Goal: Task Accomplishment & Management: Use online tool/utility

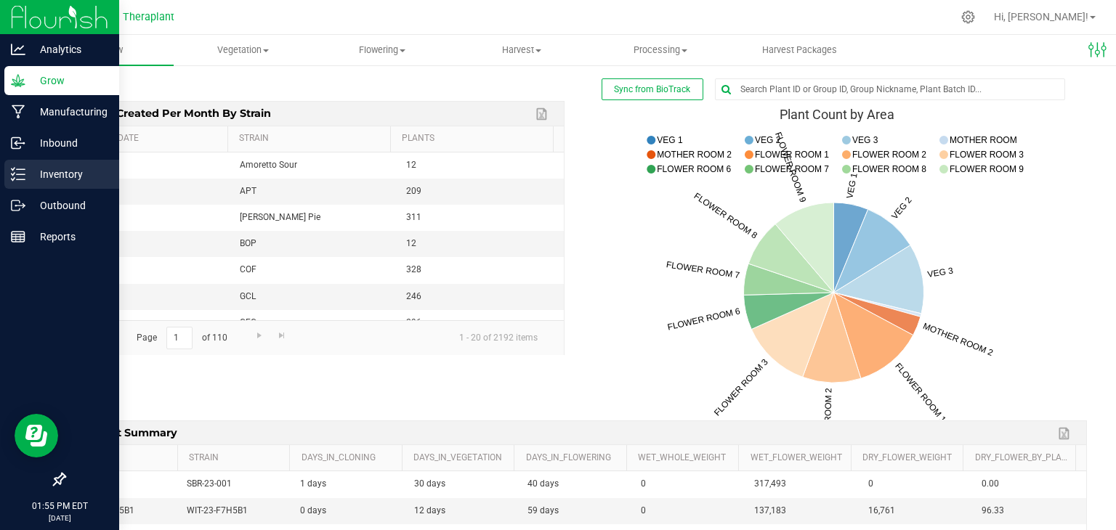
click at [20, 172] on icon at bounding box center [18, 174] width 15 height 15
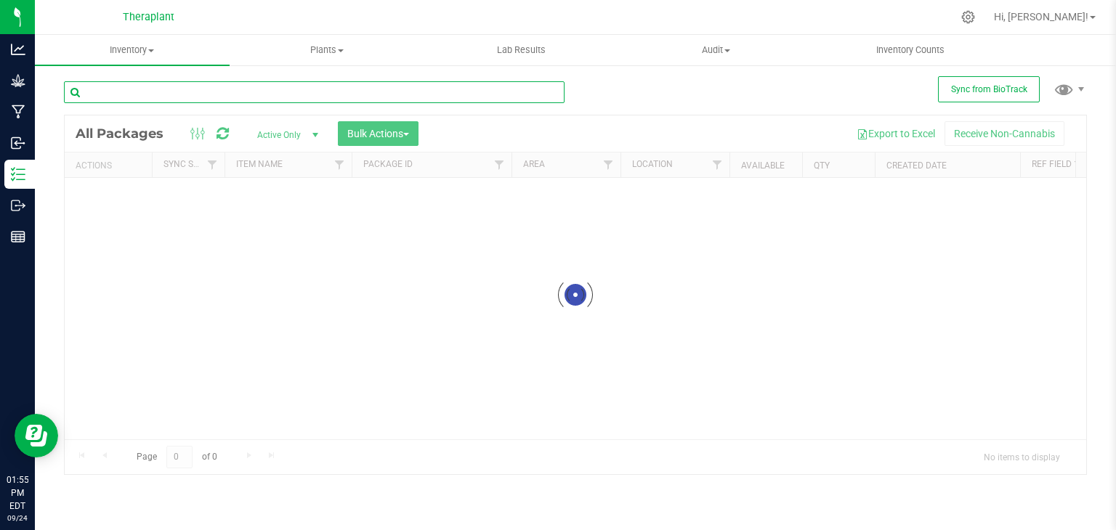
click at [273, 92] on input "text" at bounding box center [314, 92] width 501 height 22
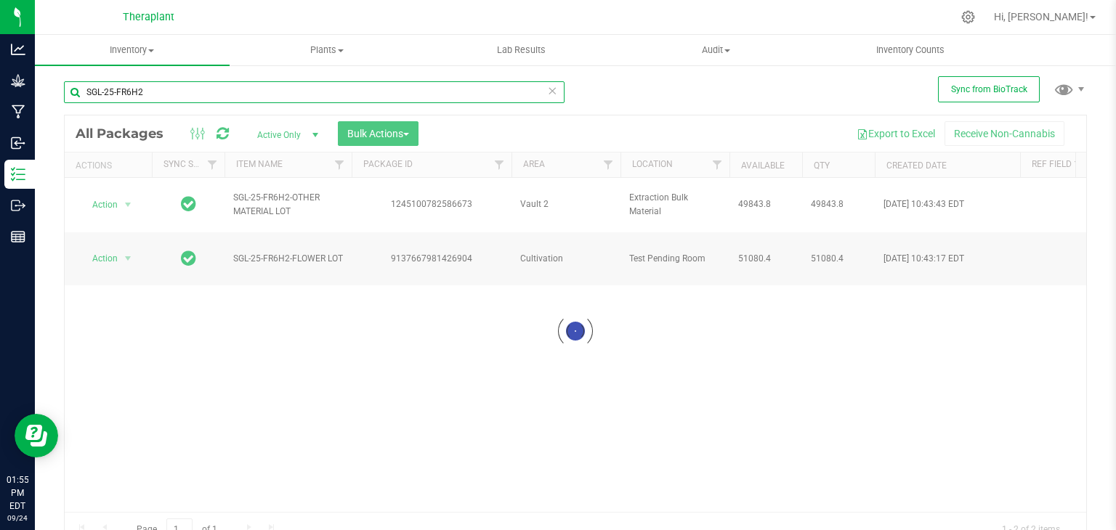
type input "SGL-25-FR6H2"
click at [359, 133] on div at bounding box center [576, 332] width 1022 height 432
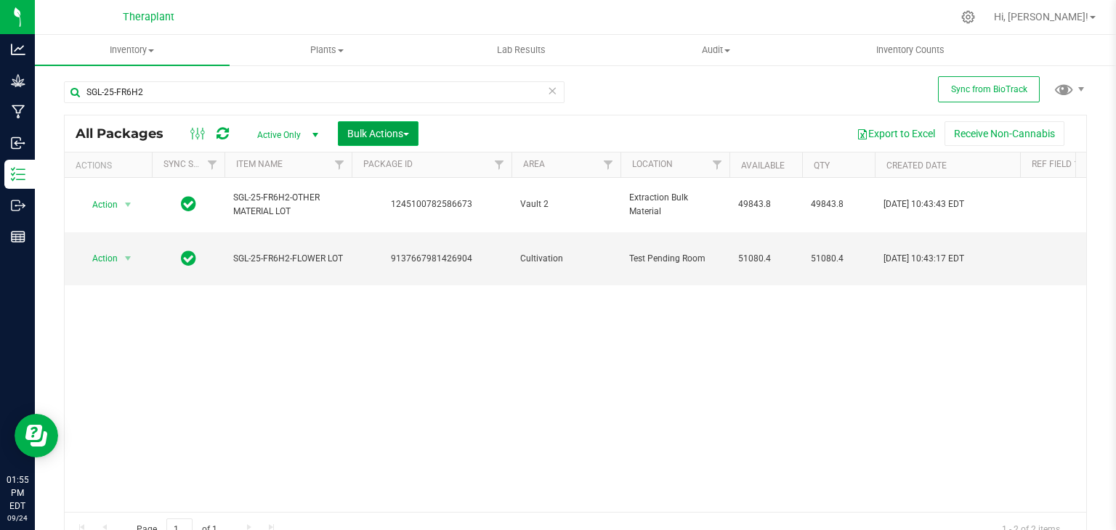
click at [360, 136] on span "Bulk Actions" at bounding box center [378, 134] width 62 height 12
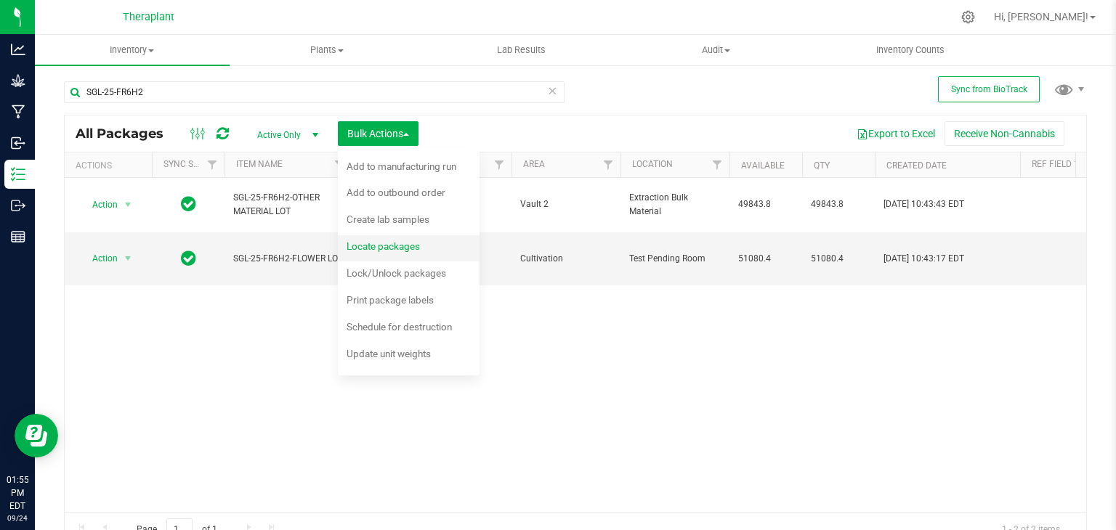
click at [366, 245] on span "Locate packages" at bounding box center [383, 246] width 73 height 12
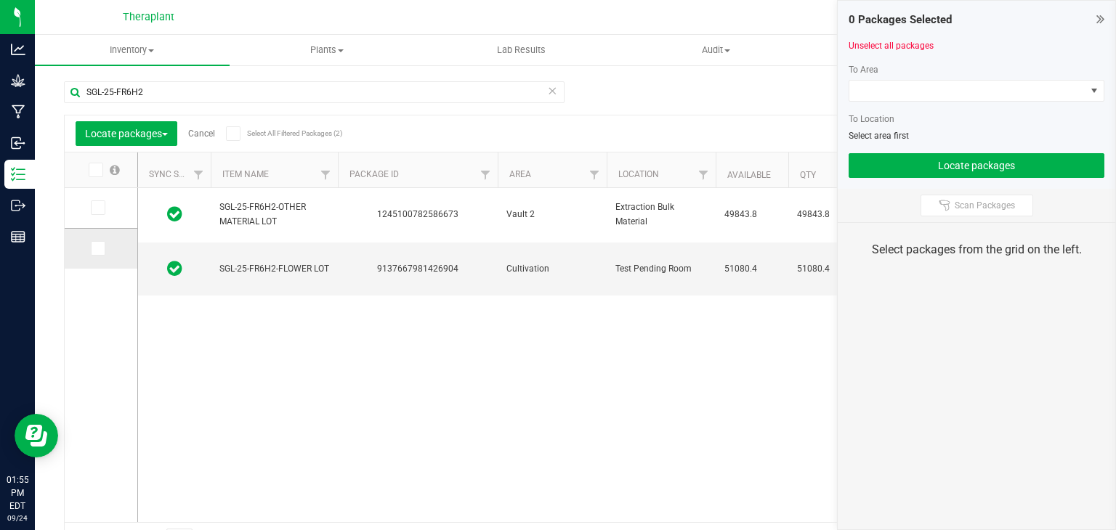
click at [97, 248] on icon at bounding box center [96, 248] width 9 height 0
click at [0, 0] on input "checkbox" at bounding box center [0, 0] width 0 height 0
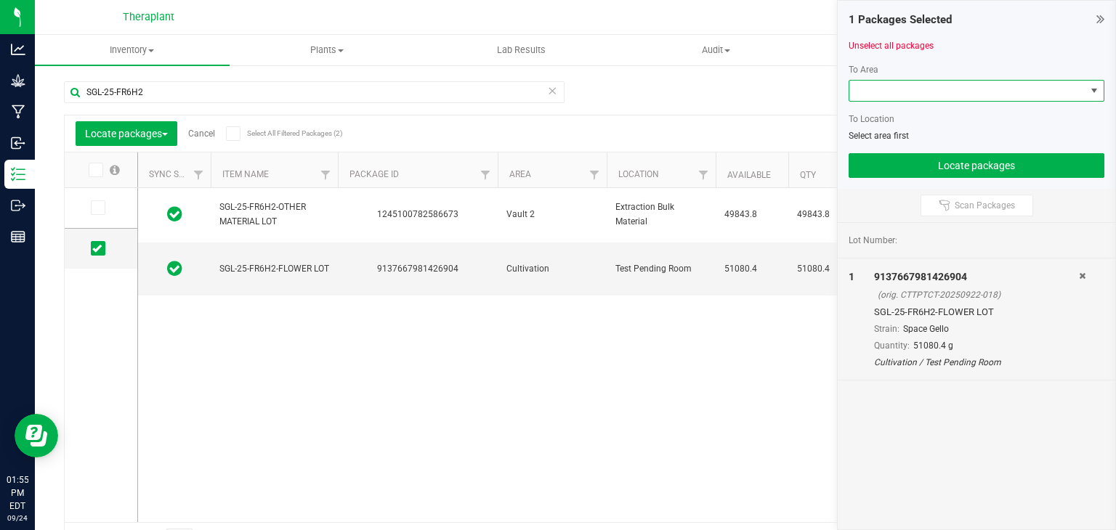
click at [988, 84] on span at bounding box center [967, 91] width 236 height 20
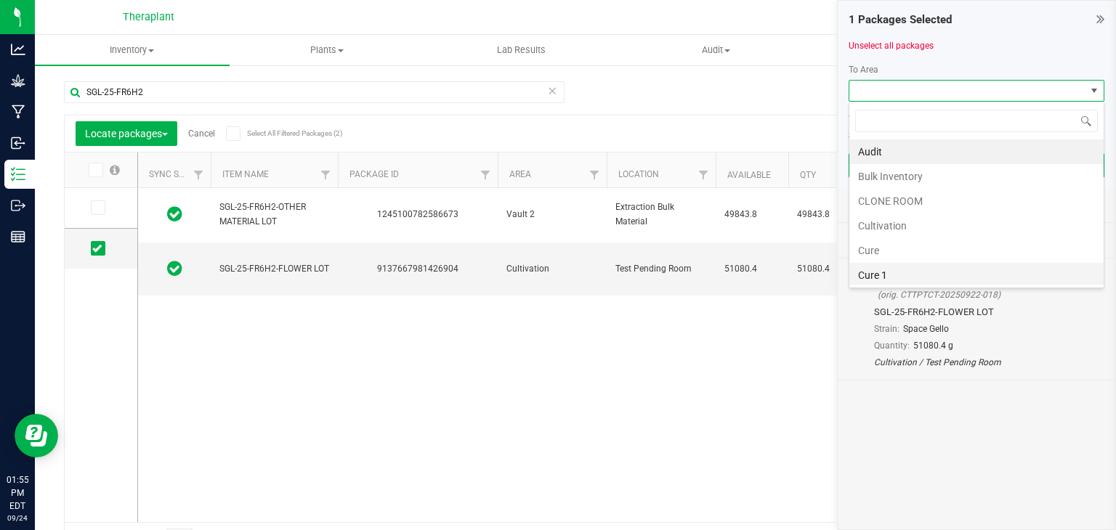
scroll to position [44, 0]
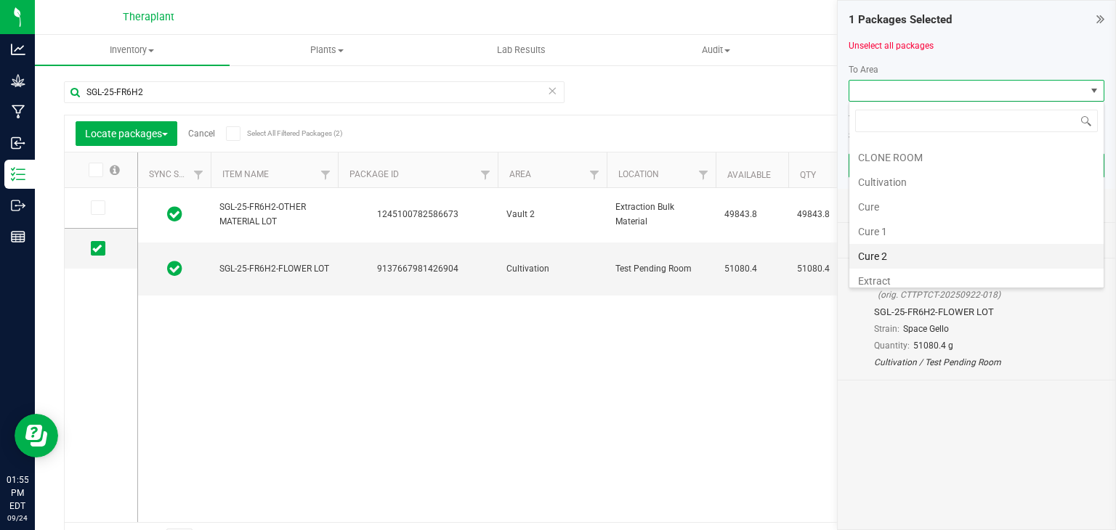
click at [921, 254] on li "Cure 2" at bounding box center [976, 256] width 254 height 25
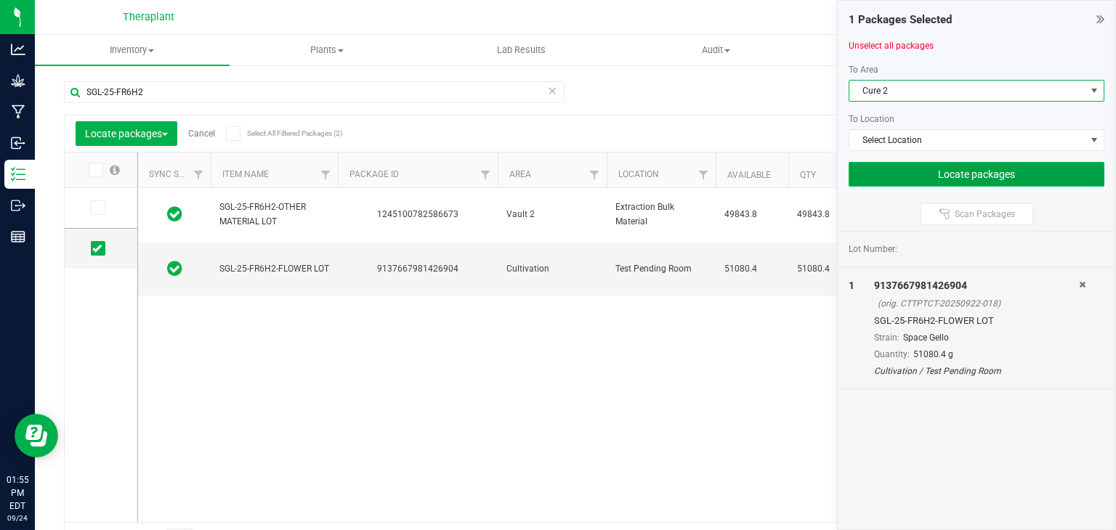
click at [970, 171] on button "Locate packages" at bounding box center [977, 174] width 256 height 25
